Goal: Information Seeking & Learning: Learn about a topic

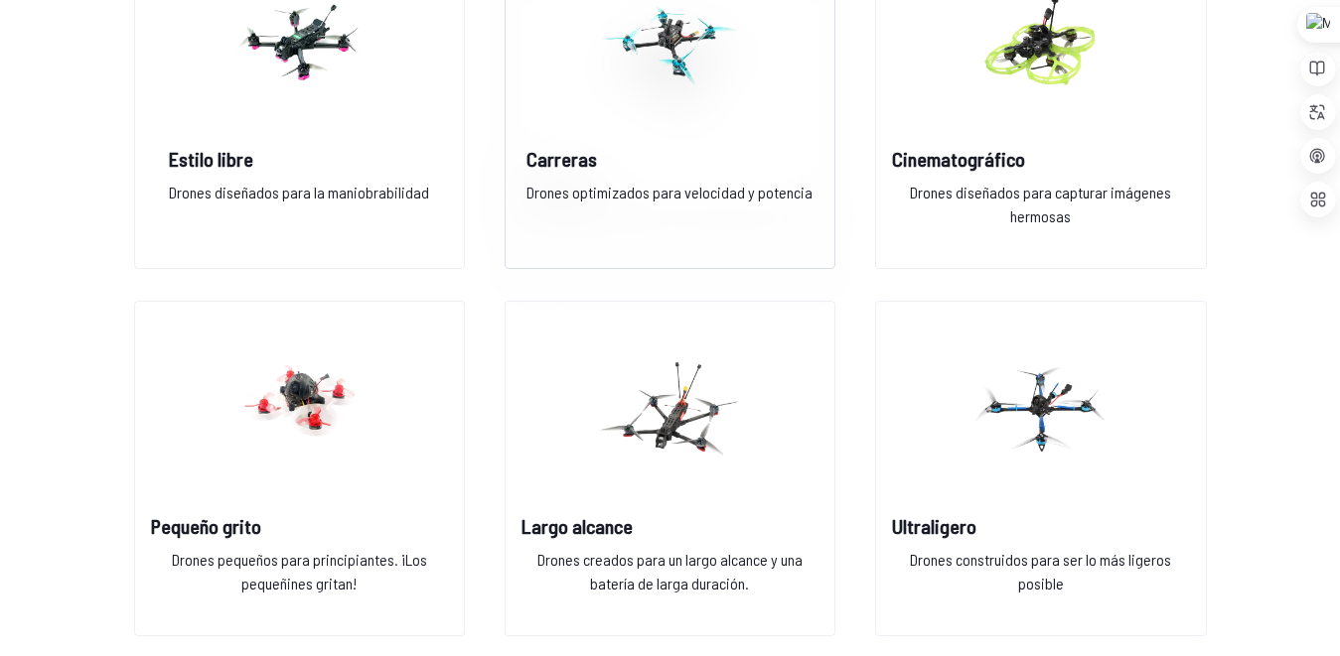
scroll to position [1697, 0]
click at [615, 105] on img at bounding box center [669, 42] width 143 height 175
click at [702, 346] on img at bounding box center [669, 410] width 143 height 175
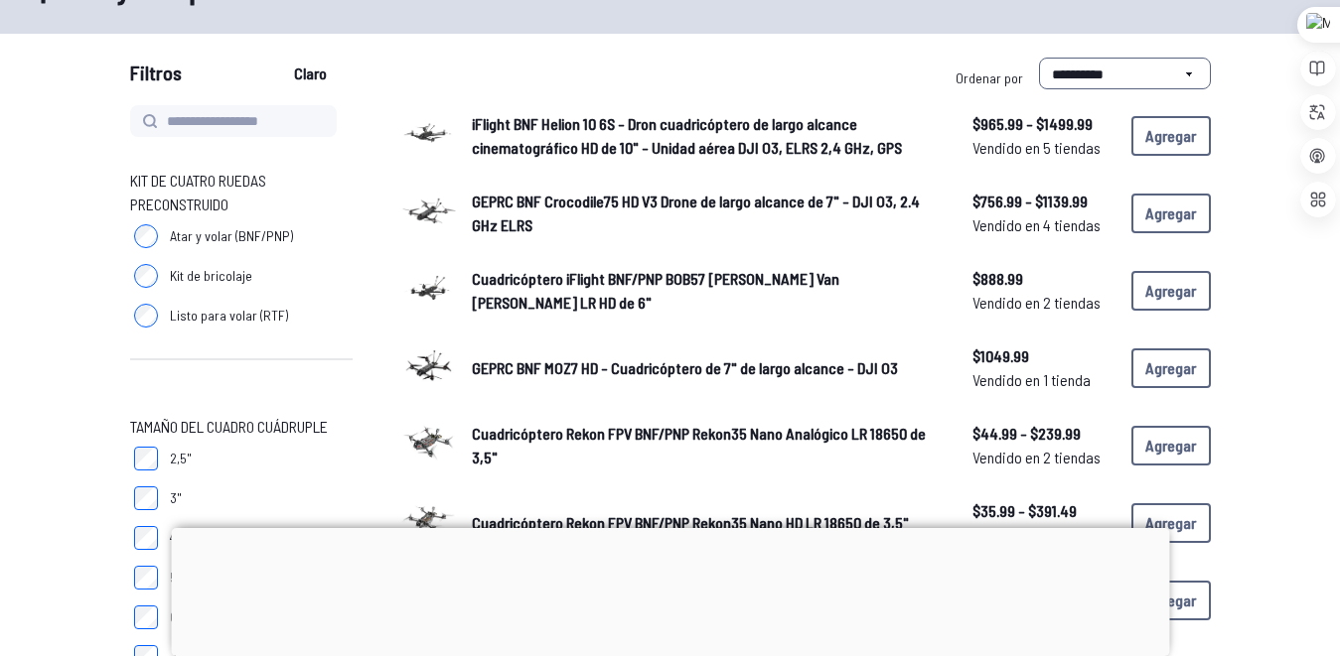
scroll to position [153, 0]
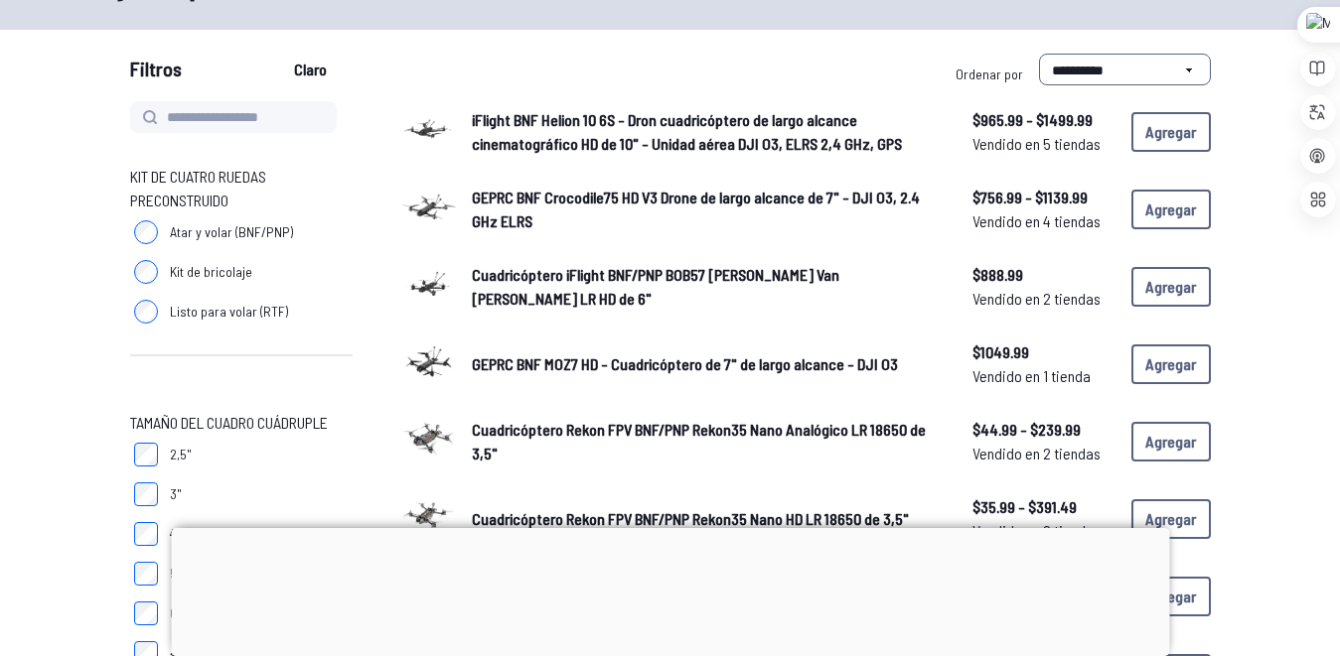
click at [674, 528] on div at bounding box center [670, 528] width 998 height 0
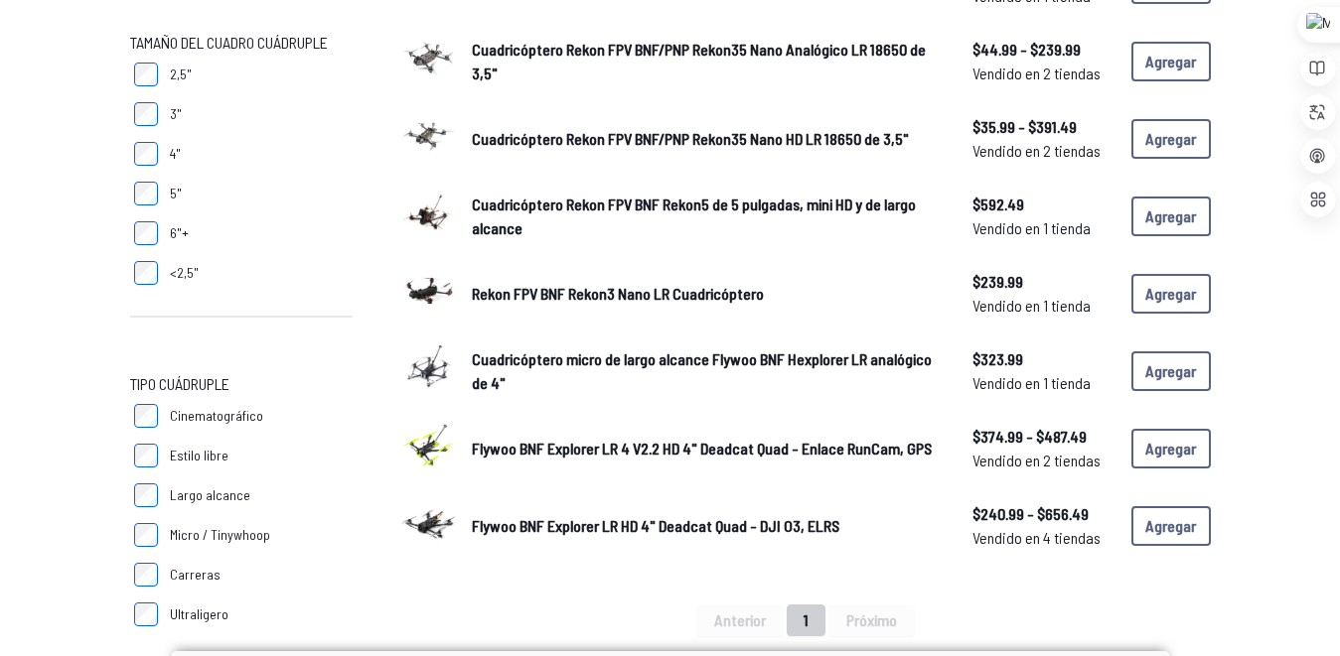
scroll to position [533, 0]
click at [782, 282] on link "Rekon FPV BNF Rekon3 Nano LR Cuadricóptero" at bounding box center [706, 294] width 469 height 24
click at [581, 284] on font "Rekon FPV BNF Rekon3 Nano LR Cuadricóptero" at bounding box center [618, 293] width 292 height 19
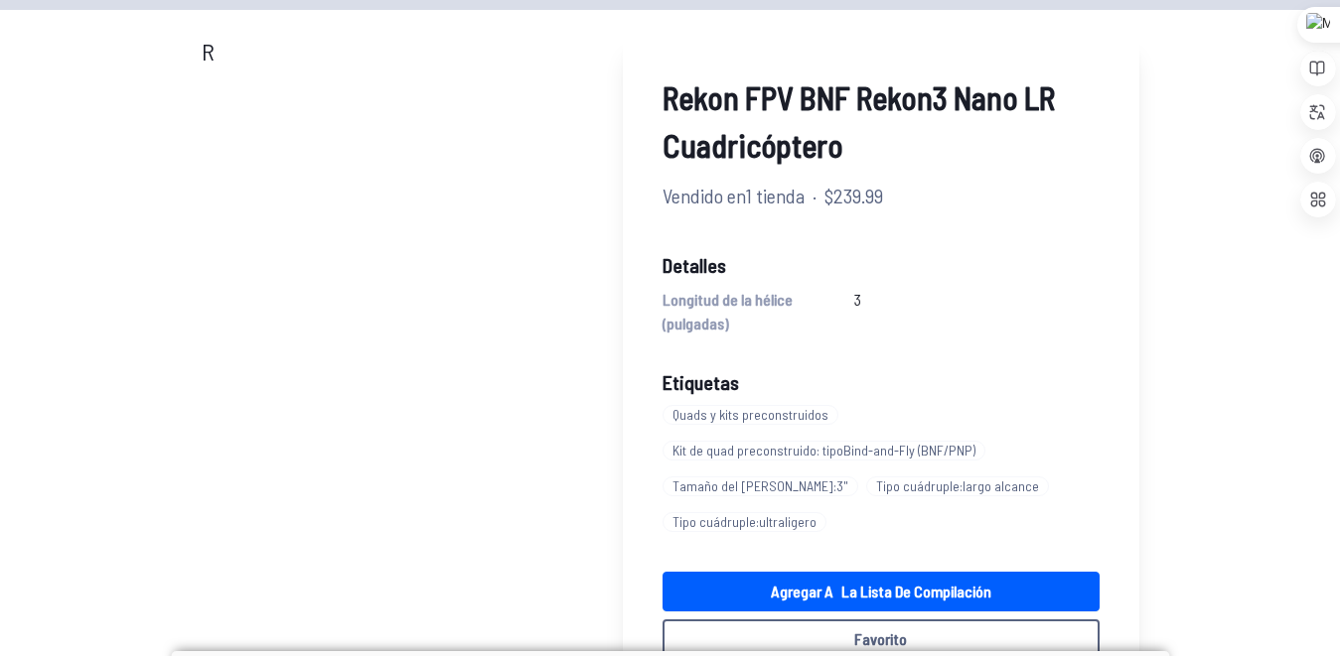
scroll to position [125, 0]
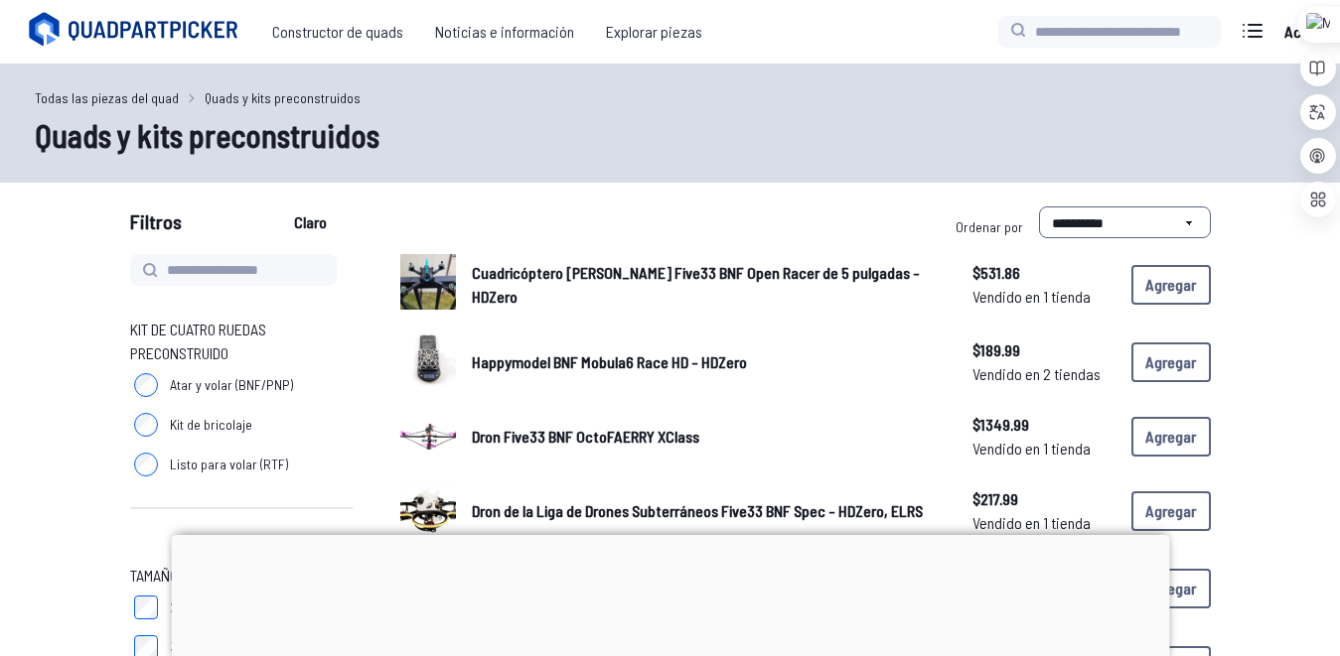
scroll to position [164, 0]
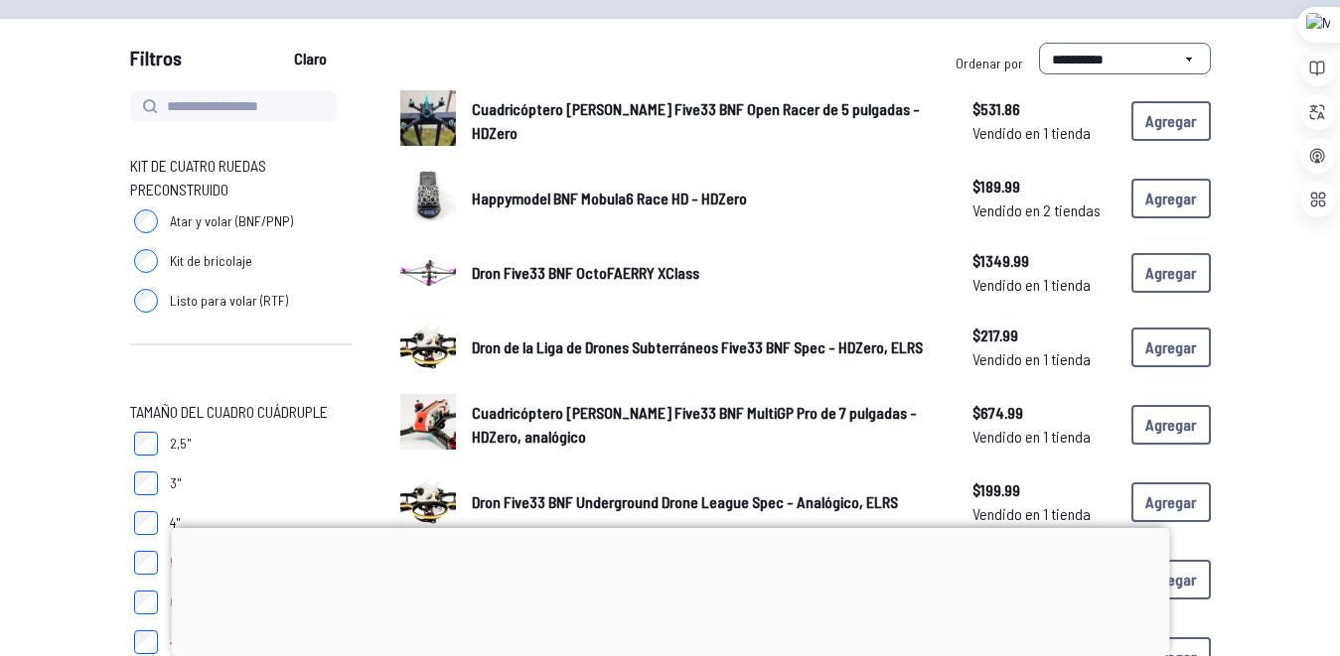
click at [669, 528] on div at bounding box center [670, 528] width 998 height 0
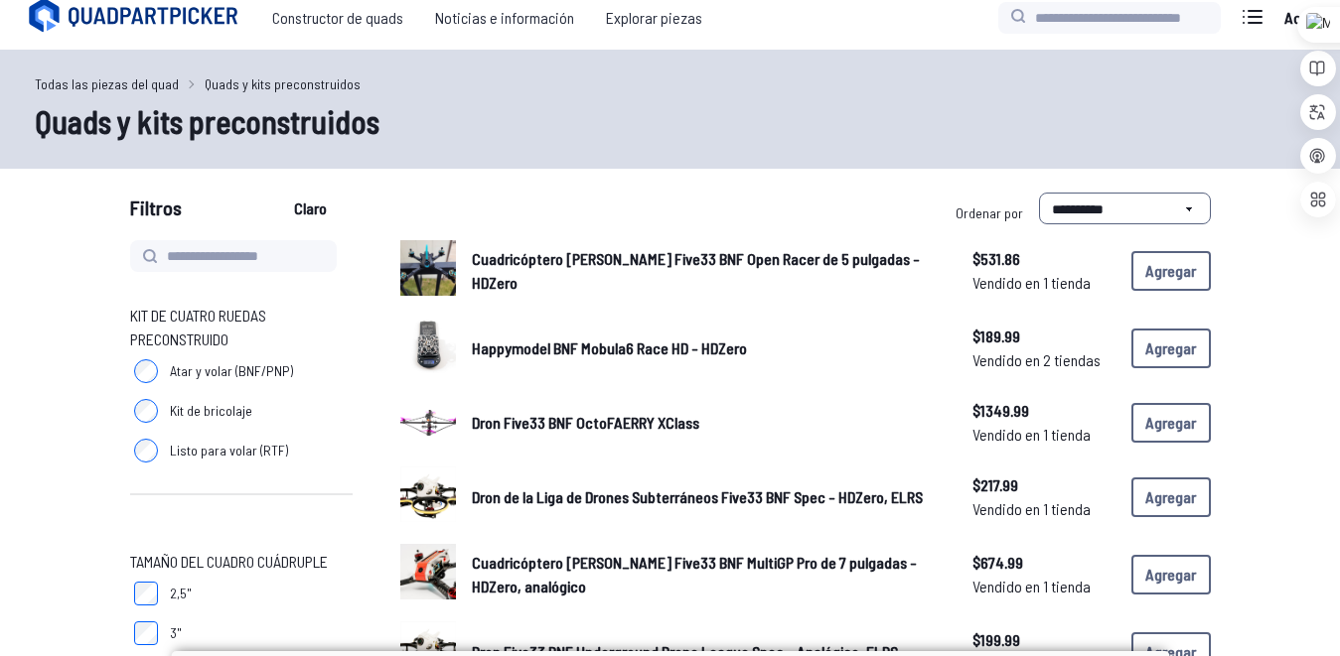
scroll to position [0, 0]
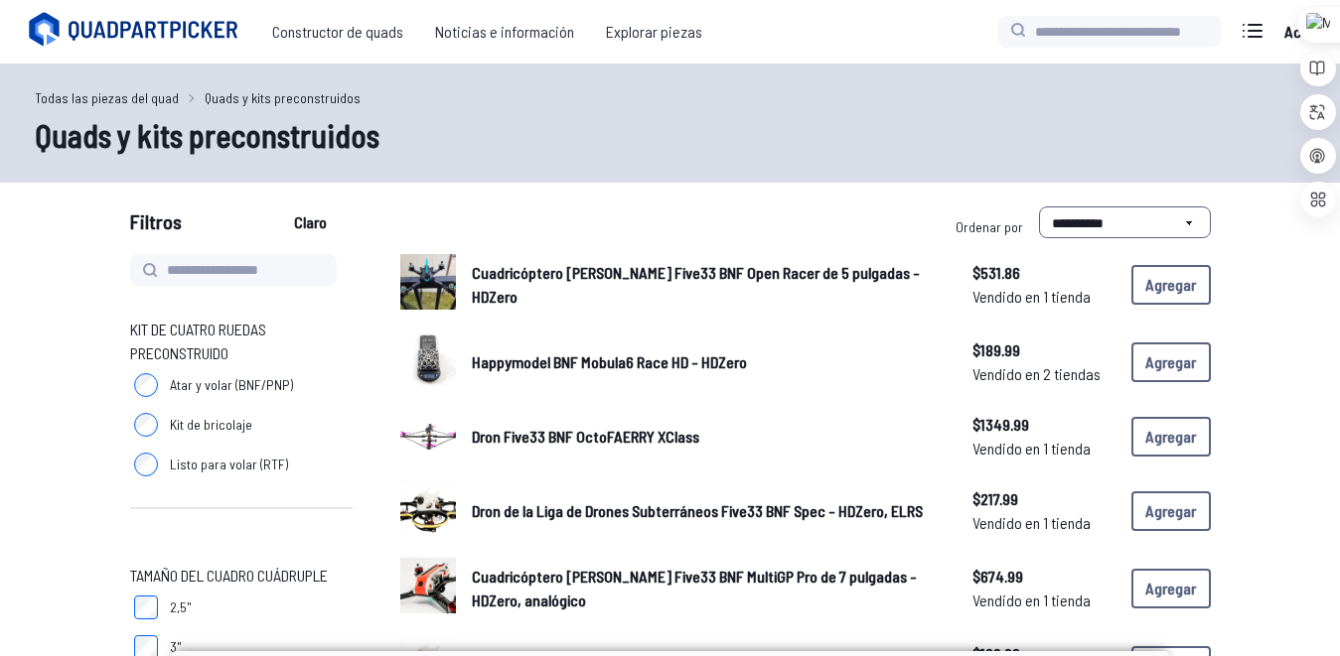
click at [553, 433] on font "Dron Five33 BNF OctoFAERRY XClass" at bounding box center [585, 436] width 227 height 19
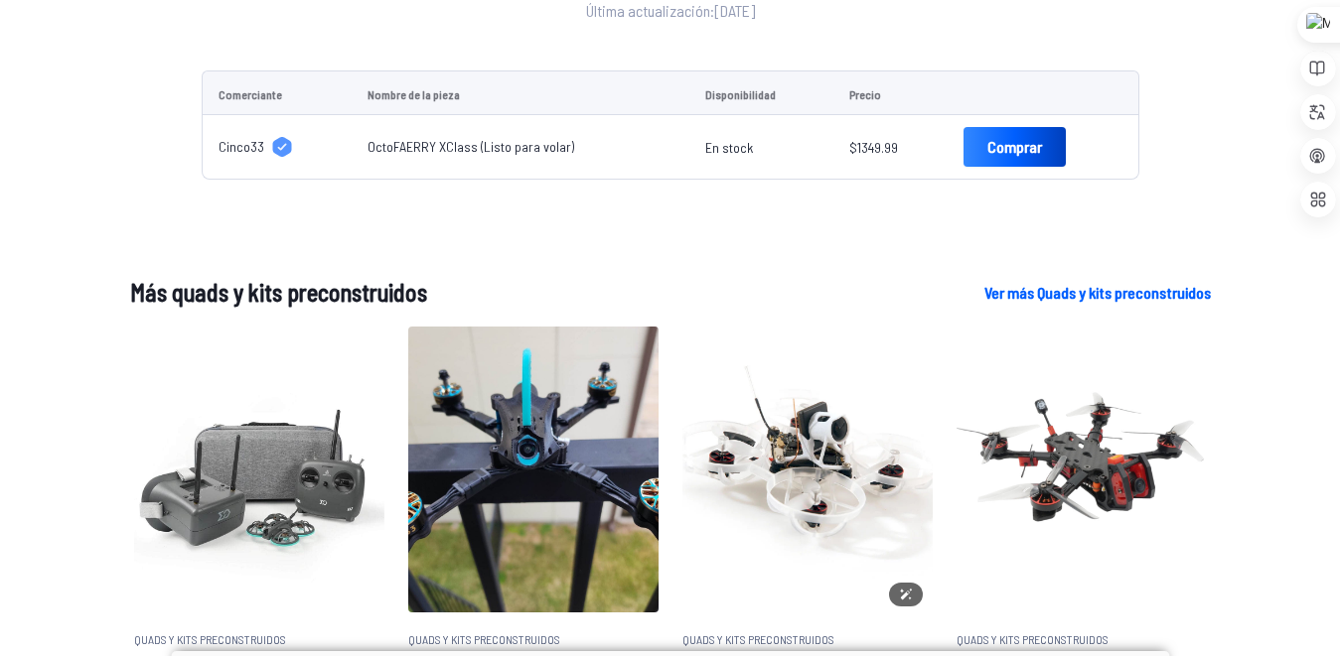
scroll to position [1024, 0]
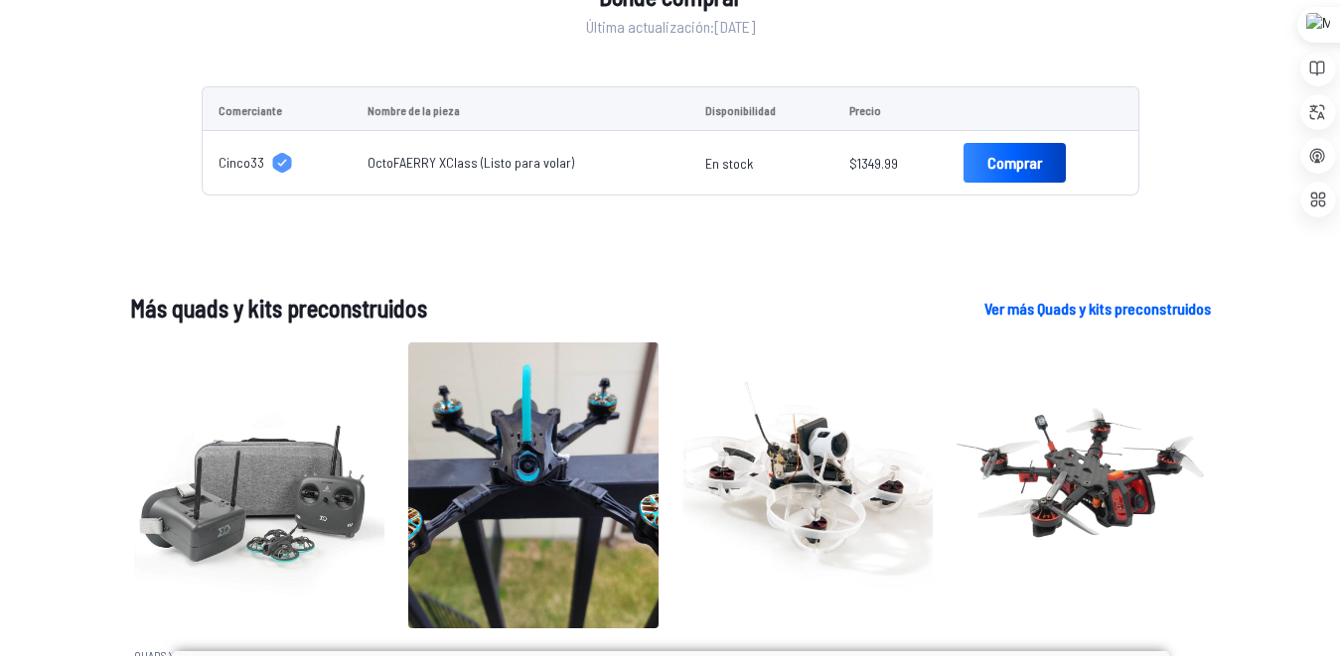
click at [492, 170] on font "OctoFAERRY XClass (Listo para volar)" at bounding box center [470, 162] width 207 height 17
